Goal: Task Accomplishment & Management: Use online tool/utility

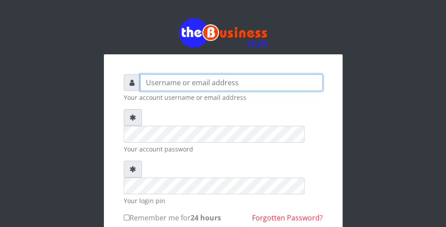
type input "wergbac8"
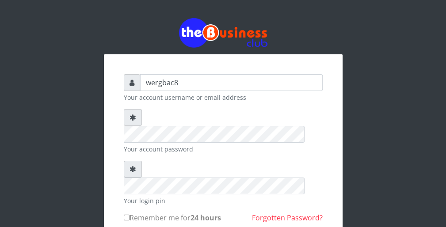
click at [322, 41] on div at bounding box center [223, 33] width 239 height 30
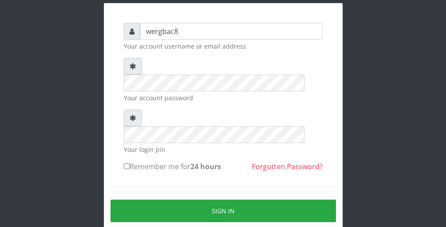
scroll to position [53, 0]
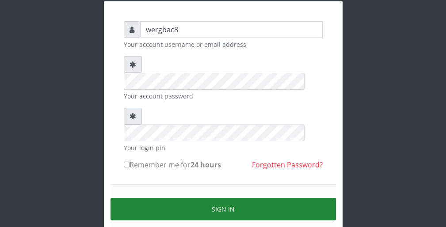
click at [298, 198] on button "Sign in" at bounding box center [222, 209] width 225 height 23
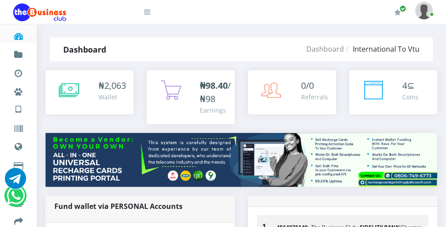
click at [147, 13] on icon at bounding box center [147, 11] width 6 height 7
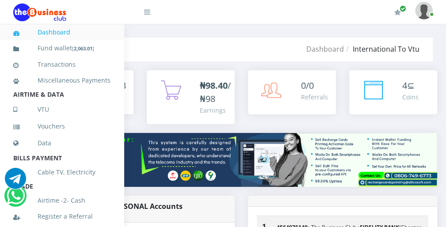
scroll to position [193, 0]
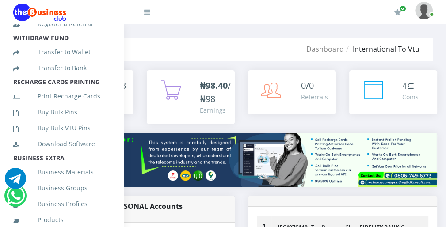
click at [256, 98] on div "0/0 Referrals" at bounding box center [292, 92] width 88 height 44
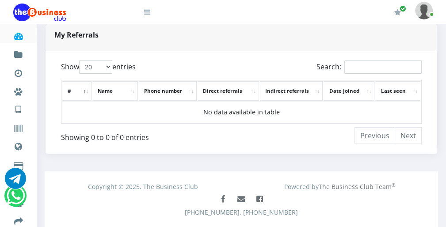
scroll to position [177, 0]
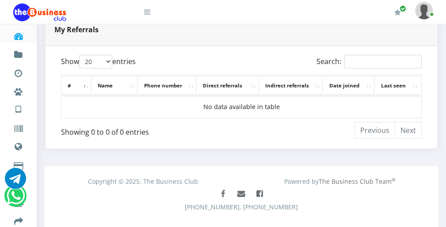
click at [146, 13] on icon at bounding box center [147, 11] width 6 height 7
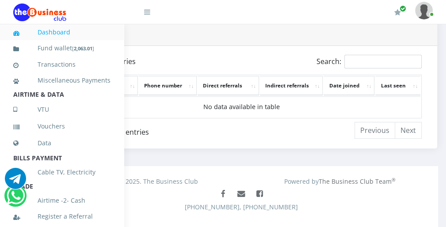
scroll to position [193, 0]
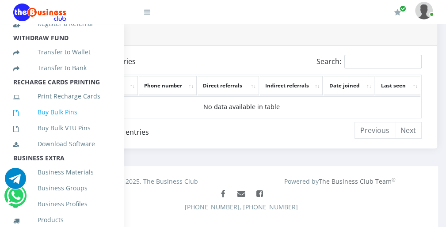
click at [68, 120] on link "Buy Bulk Pins" at bounding box center [61, 112] width 97 height 20
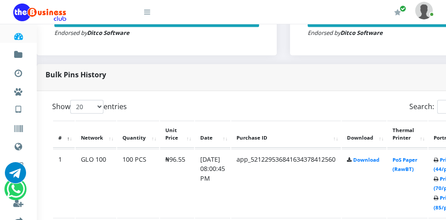
scroll to position [389, 18]
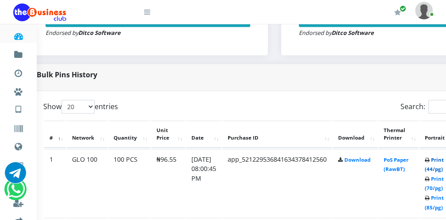
click at [440, 169] on link "Print (44/pg)" at bounding box center [434, 164] width 19 height 16
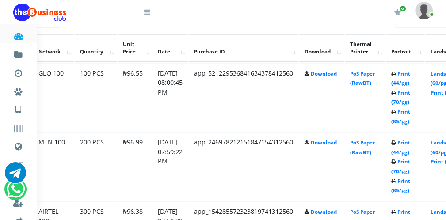
scroll to position [477, 51]
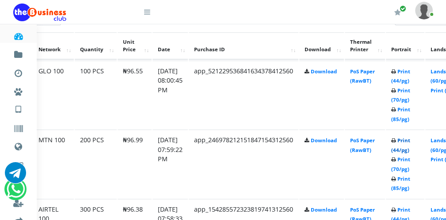
click at [410, 150] on link "Print (44/pg)" at bounding box center [400, 145] width 19 height 16
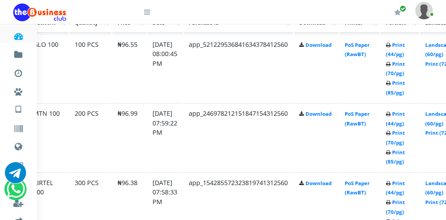
scroll to position [512, 57]
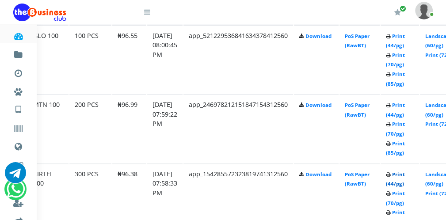
click at [402, 181] on link "Print (44/pg)" at bounding box center [395, 179] width 19 height 16
